Goal: Contribute content: Add original content to the website for others to see

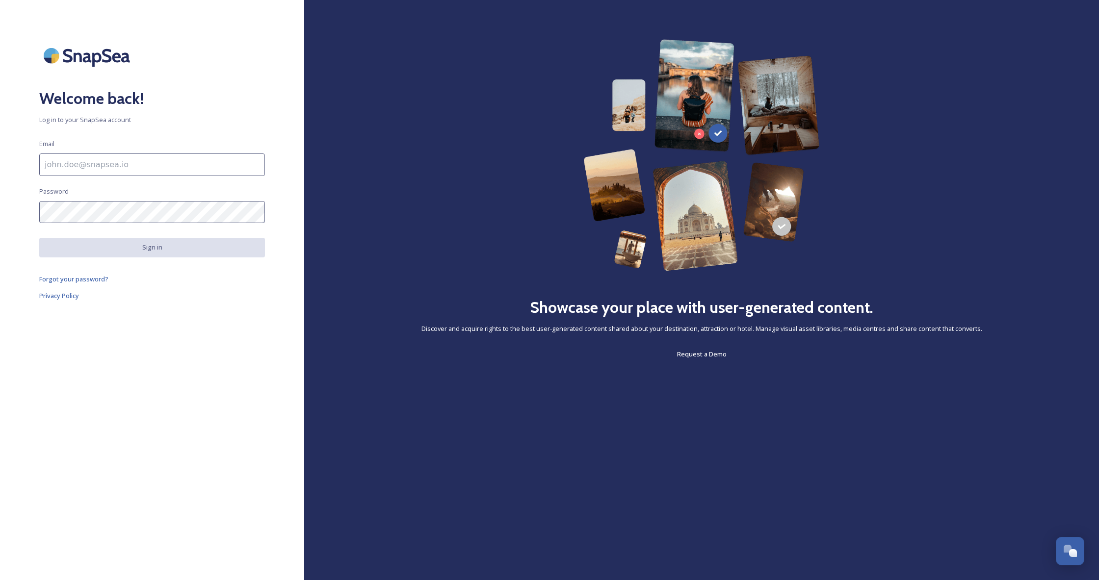
type input "[EMAIL_ADDRESS][DOMAIN_NAME]"
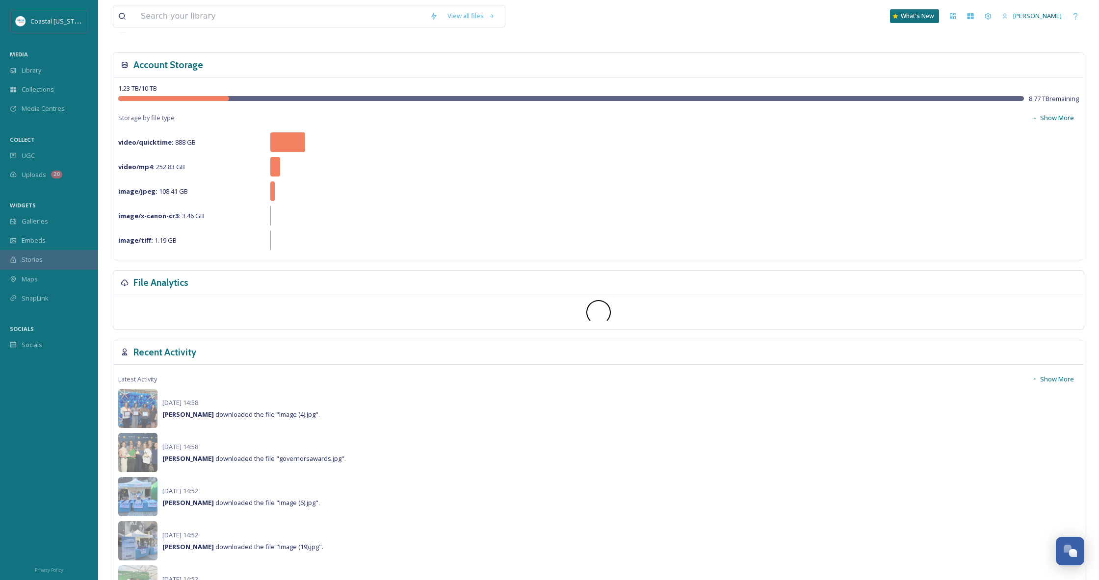
scroll to position [63, 0]
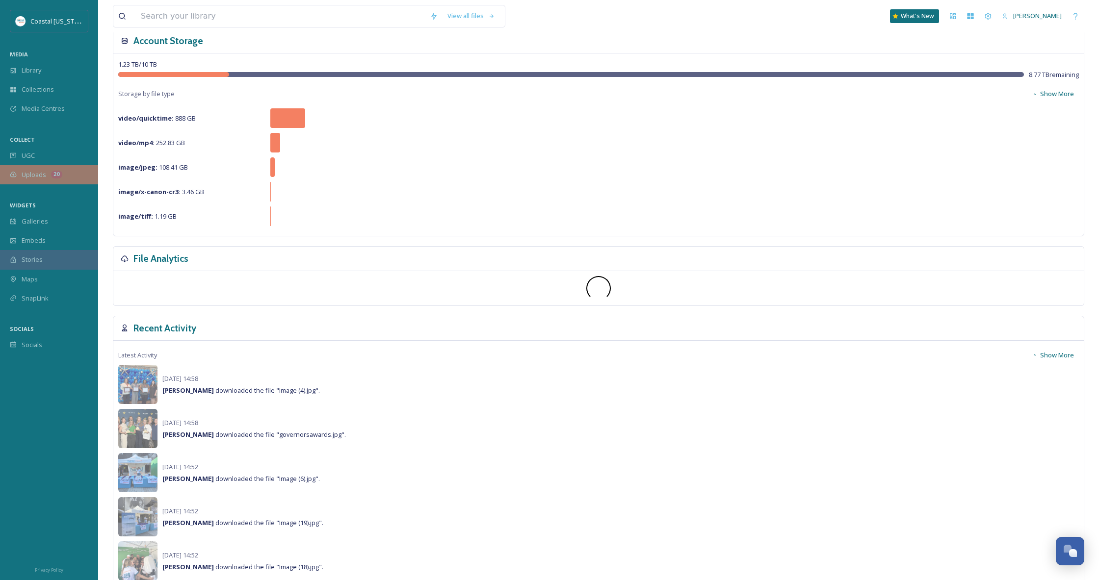
click at [31, 176] on span "Uploads" at bounding box center [34, 174] width 25 height 9
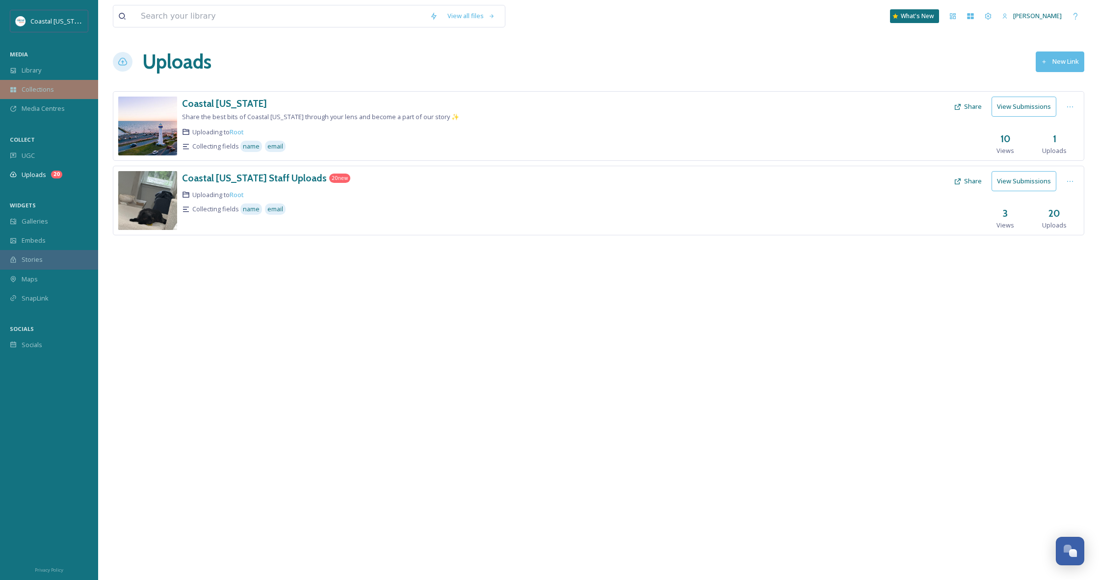
click at [40, 86] on span "Collections" at bounding box center [38, 89] width 32 height 9
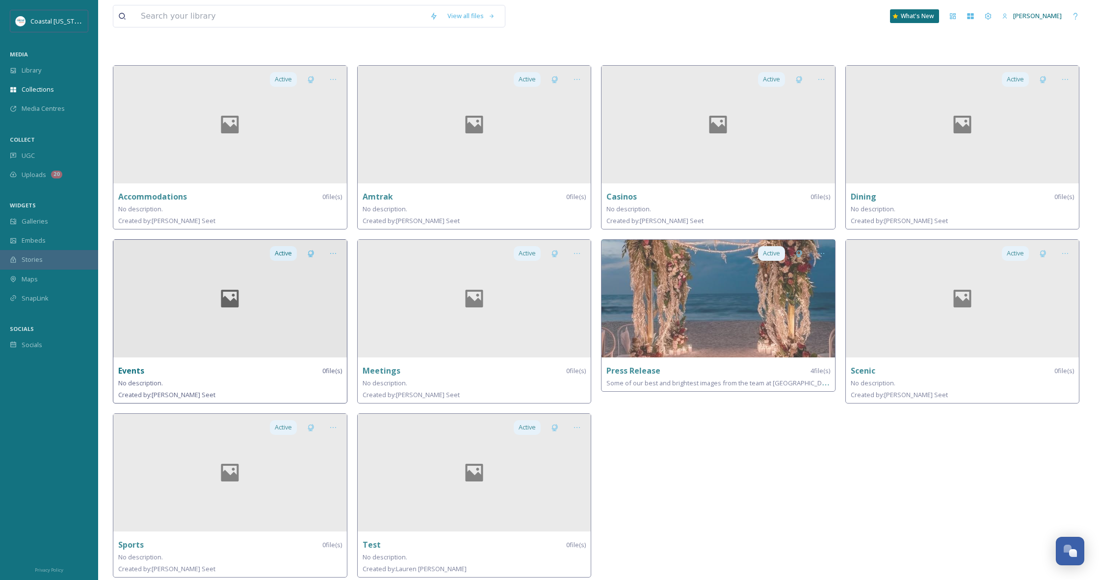
scroll to position [40, 0]
click at [41, 221] on span "Galleries" at bounding box center [35, 221] width 26 height 9
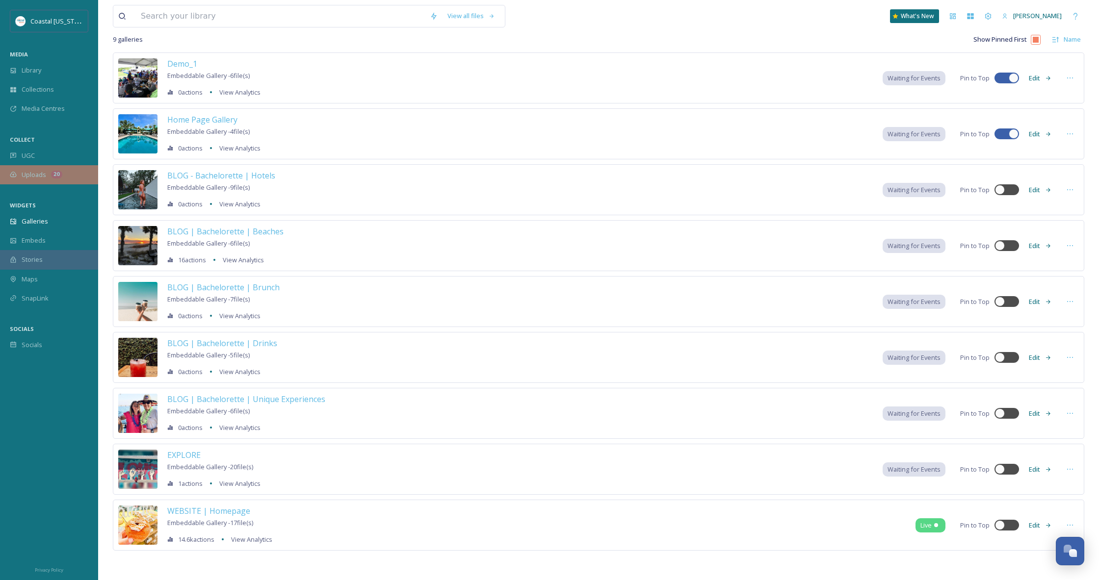
scroll to position [60, 0]
click at [39, 174] on span "Uploads" at bounding box center [34, 174] width 25 height 9
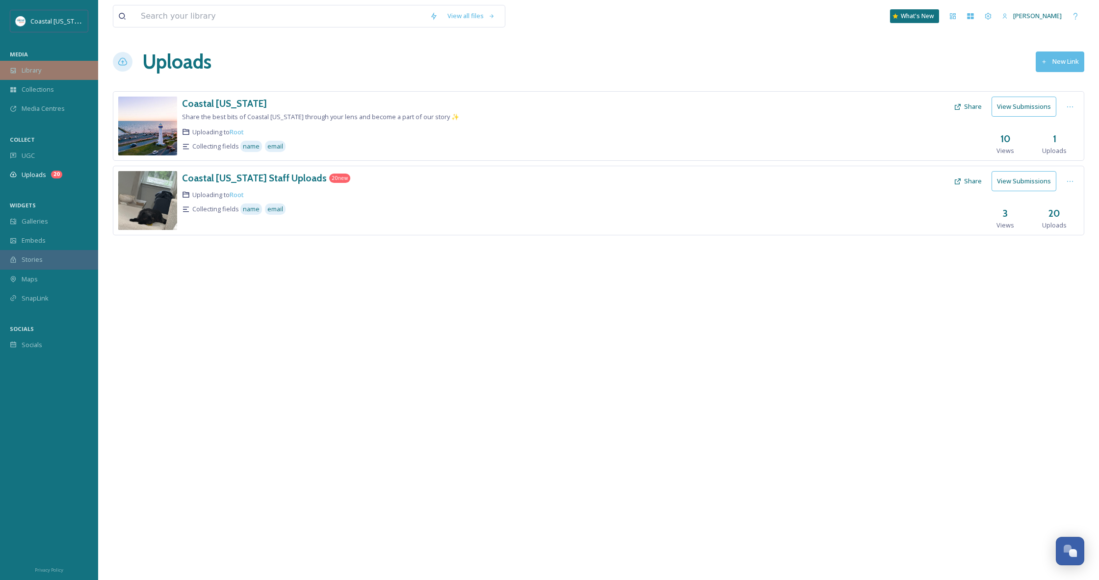
click at [47, 77] on div "Library" at bounding box center [49, 70] width 98 height 19
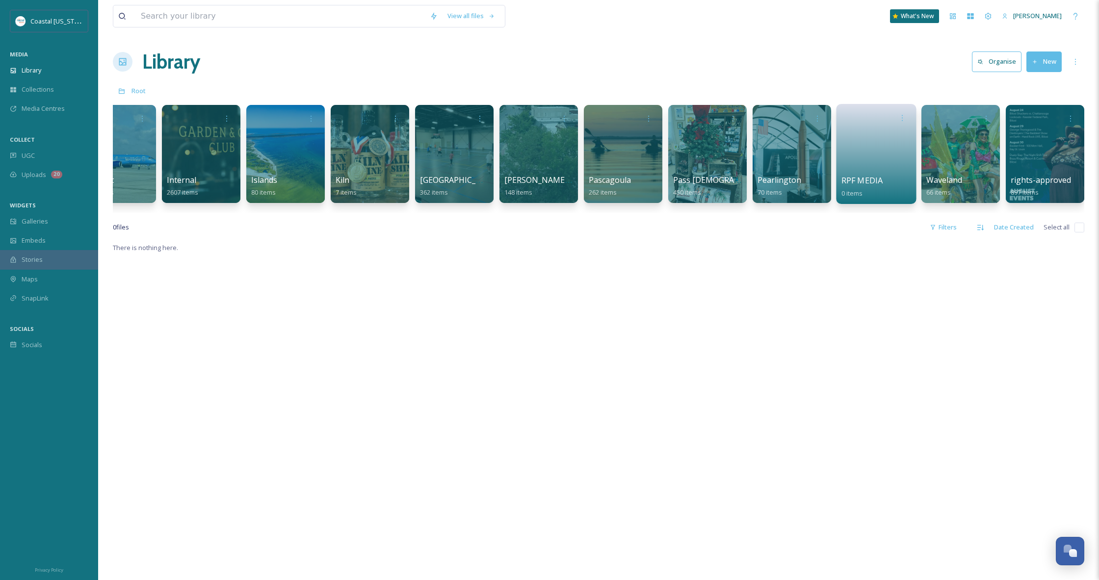
click at [853, 163] on link at bounding box center [876, 151] width 70 height 48
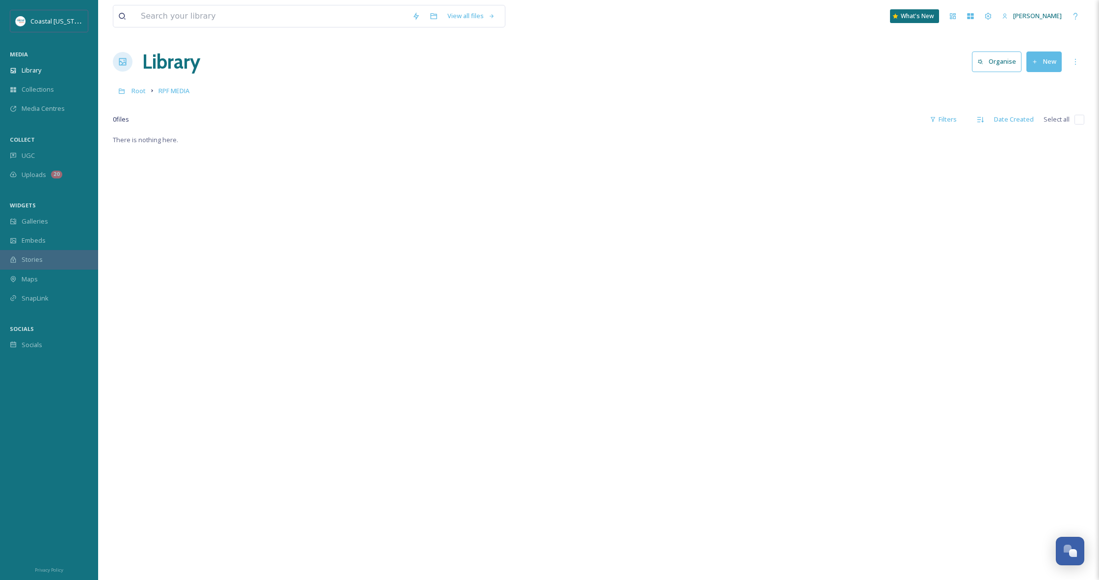
click at [1048, 61] on button "New" at bounding box center [1043, 61] width 35 height 20
click at [1033, 85] on span "File Upload" at bounding box center [1039, 84] width 32 height 9
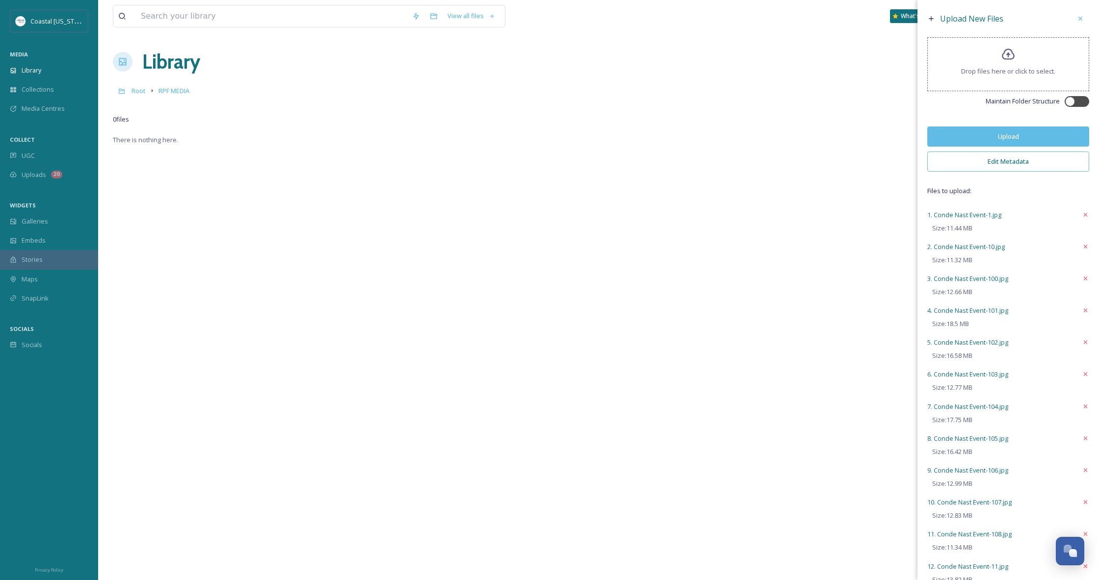
click at [994, 143] on button "Upload" at bounding box center [1008, 137] width 162 height 20
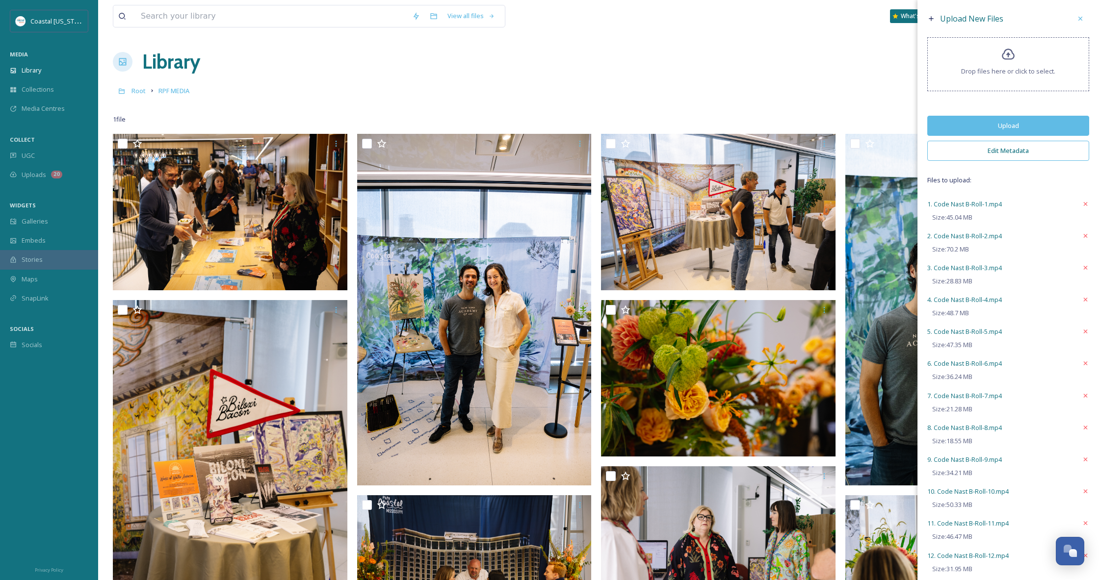
click at [1004, 131] on button "Upload" at bounding box center [1008, 126] width 162 height 20
